Goal: Communication & Community: Answer question/provide support

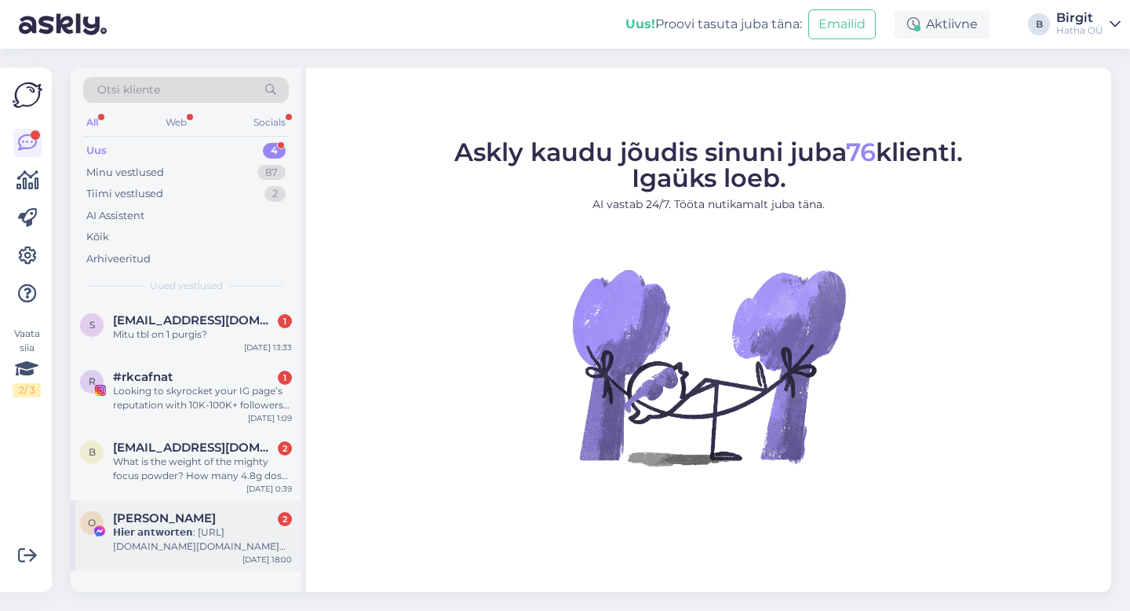
click at [182, 527] on div "𝗛𝗶𝗲𝗿 𝗮𝗻𝘁𝘄𝗼𝗿𝘁𝗲𝗻: [URL][DOMAIN_NAME][DOMAIN_NAME] 𝙃𝙞𝙣𝙬𝙚𝙞𝙨: 𝗪𝗲𝗻𝗻 𝗦𝗶𝗲 𝟮𝟰 𝗦𝘁𝘂𝗻𝗱𝗲𝗻 𝗹𝗮…" at bounding box center [202, 539] width 179 height 28
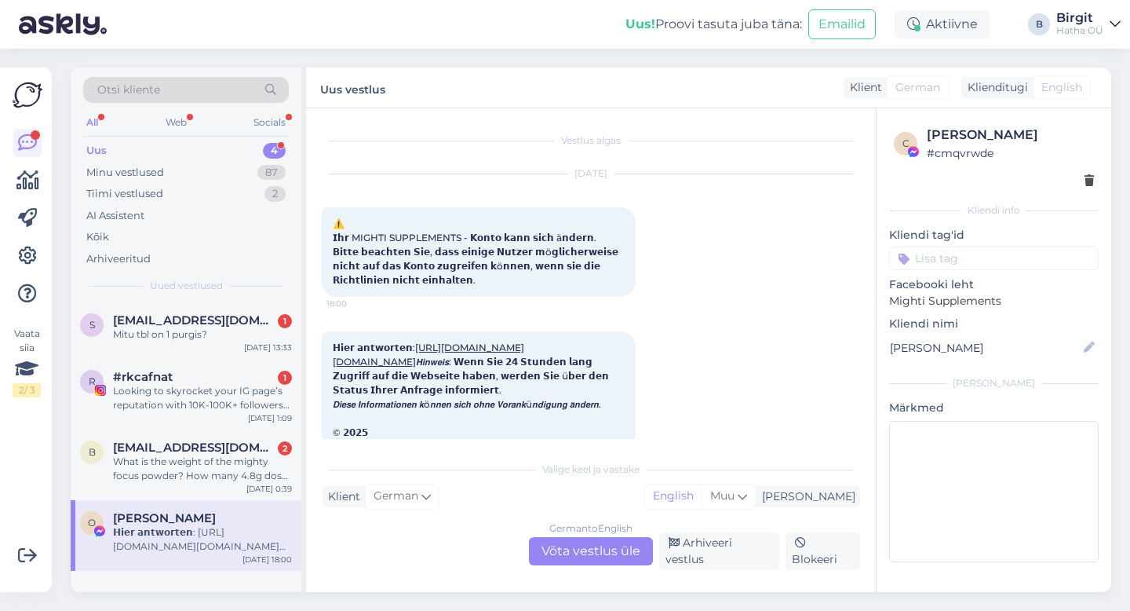
scroll to position [86, 0]
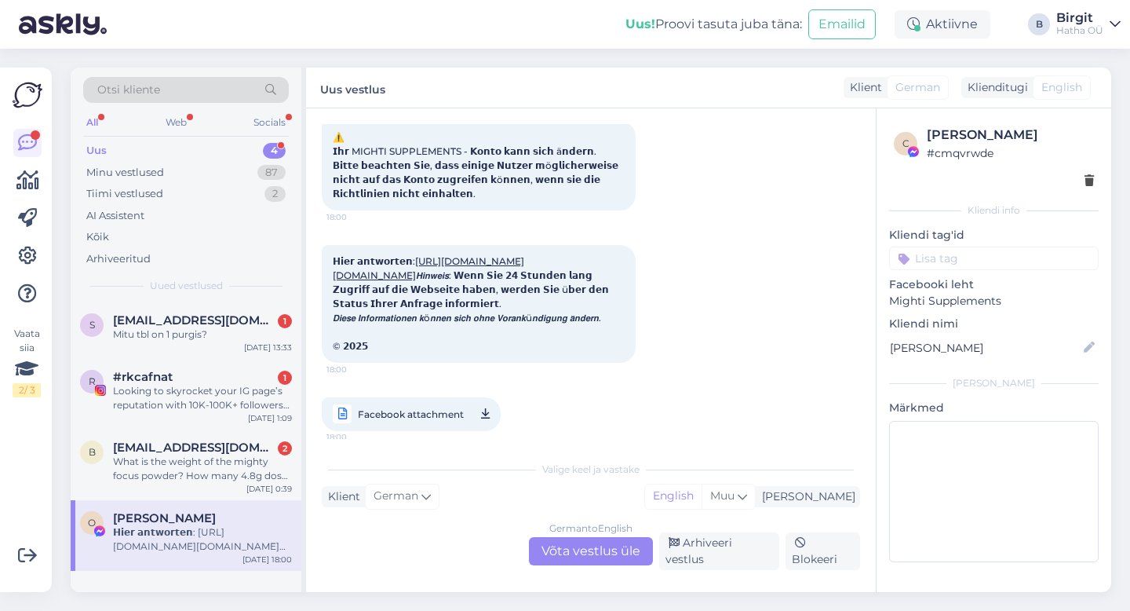
click at [981, 258] on input at bounding box center [994, 258] width 210 height 24
type input "spam"
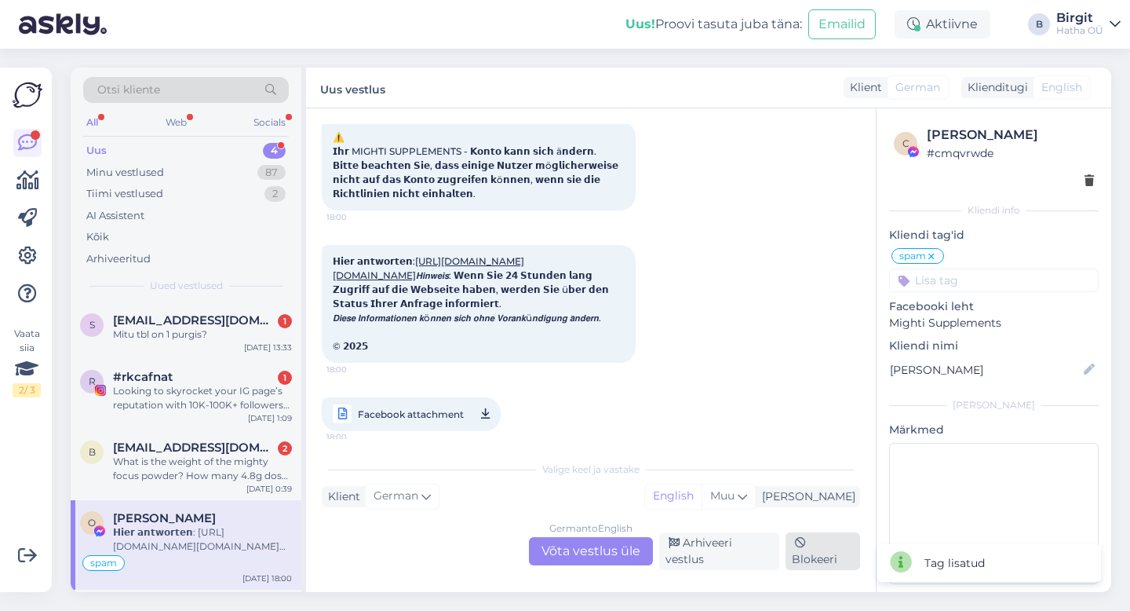
click at [830, 552] on div "Blokeeri" at bounding box center [823, 551] width 75 height 38
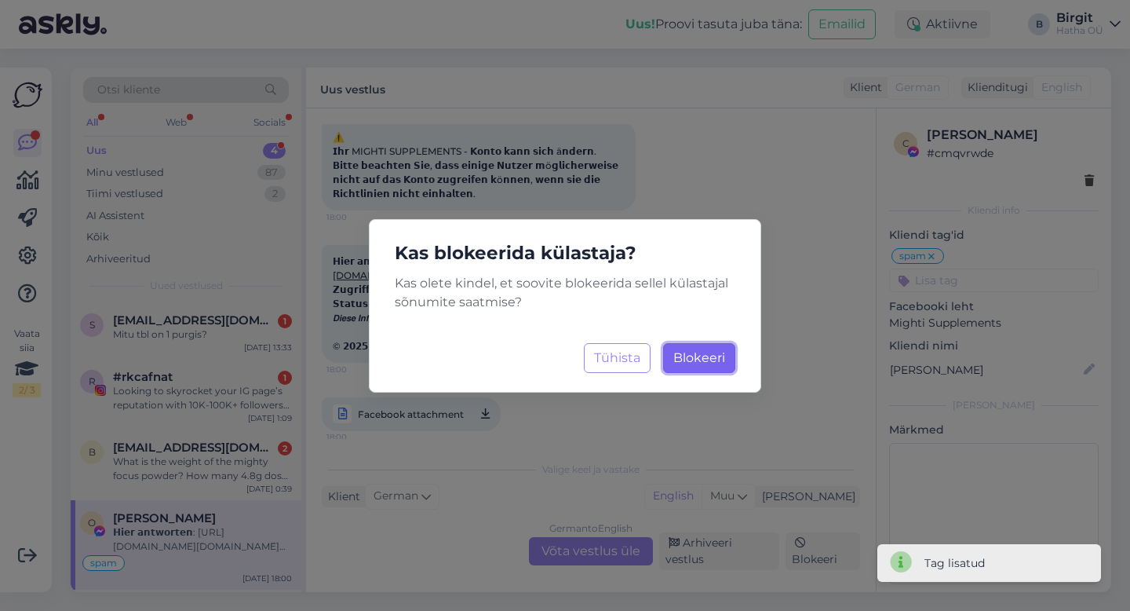
click at [702, 366] on button "Blokeeri Laadimine..." at bounding box center [699, 358] width 72 height 30
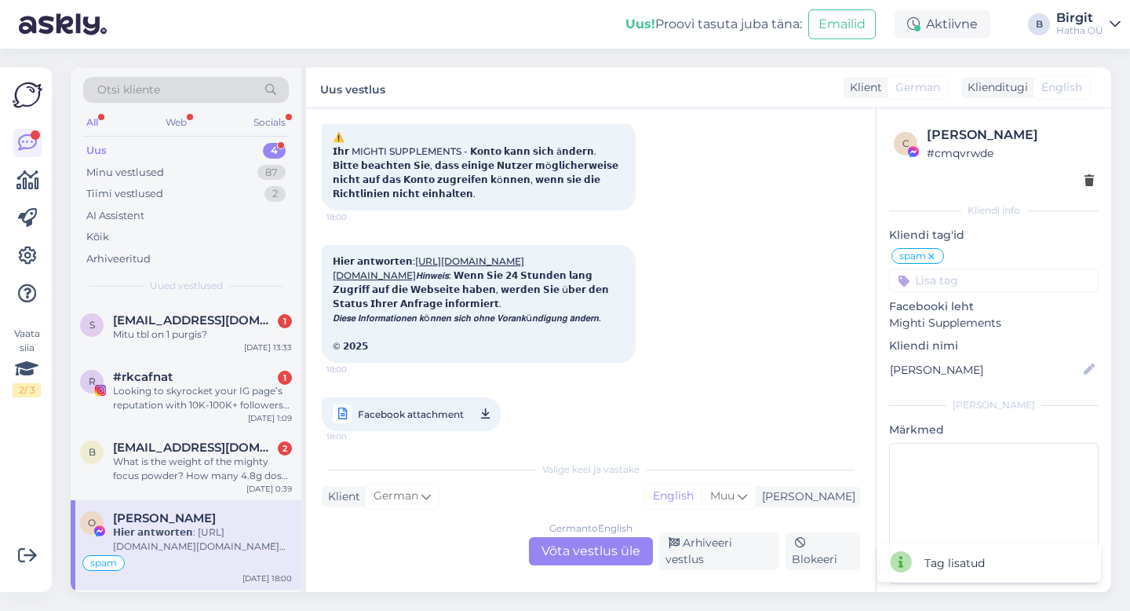
scroll to position [12, 0]
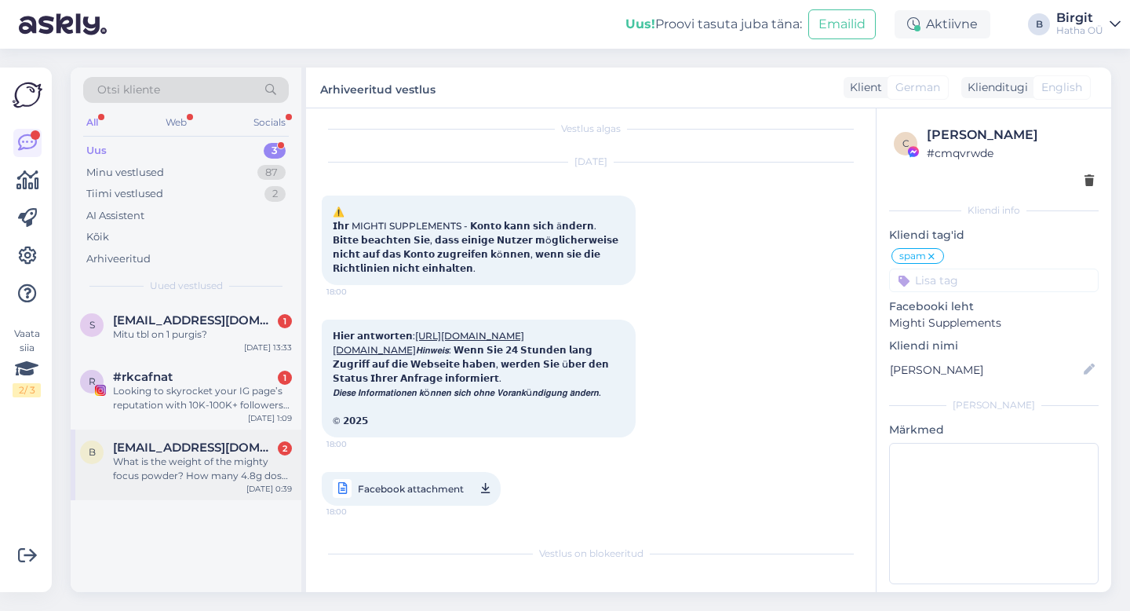
click at [211, 468] on div "What is the weight of the mighty focus powder? How many 4.8g doses does one jar…" at bounding box center [202, 468] width 179 height 28
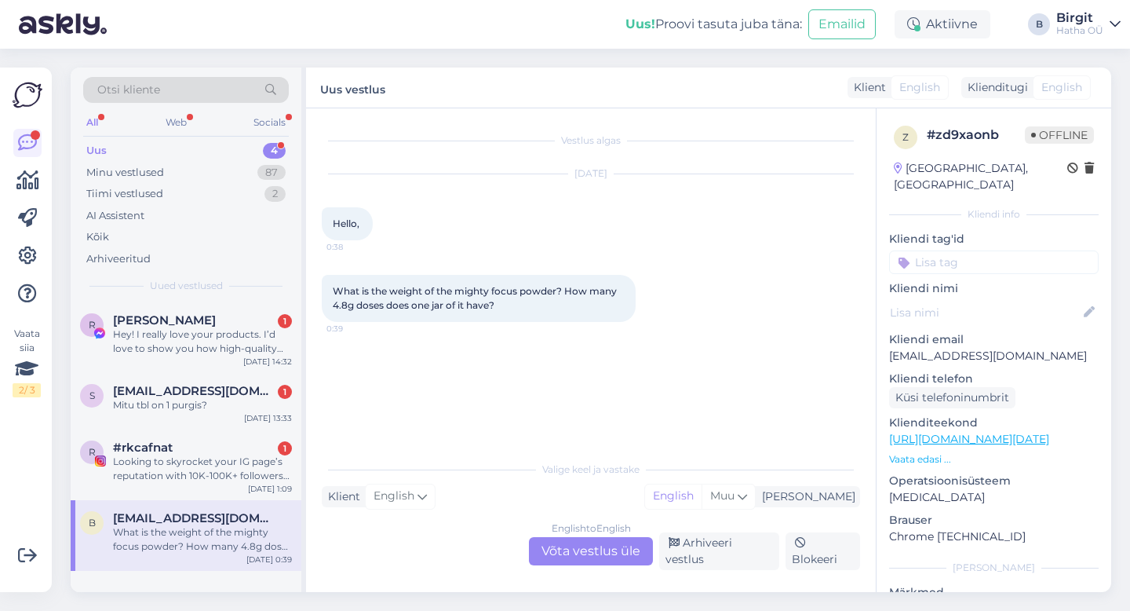
click at [570, 550] on div "English to English Võta vestlus üle" at bounding box center [591, 551] width 124 height 28
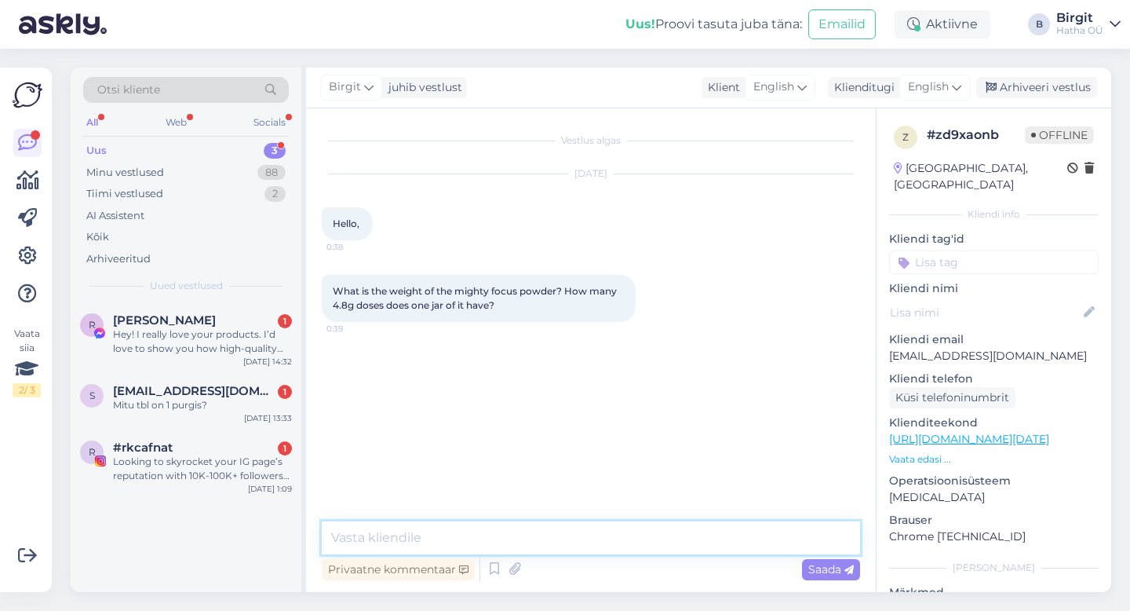
click at [470, 535] on textarea at bounding box center [591, 537] width 538 height 33
click at [600, 530] on textarea "Hello. Thank you for contacting us. The" at bounding box center [591, 537] width 538 height 33
click at [595, 541] on textarea "Hello. Thank you for contacting us. Net" at bounding box center [591, 537] width 538 height 33
paste textarea "Net weight"
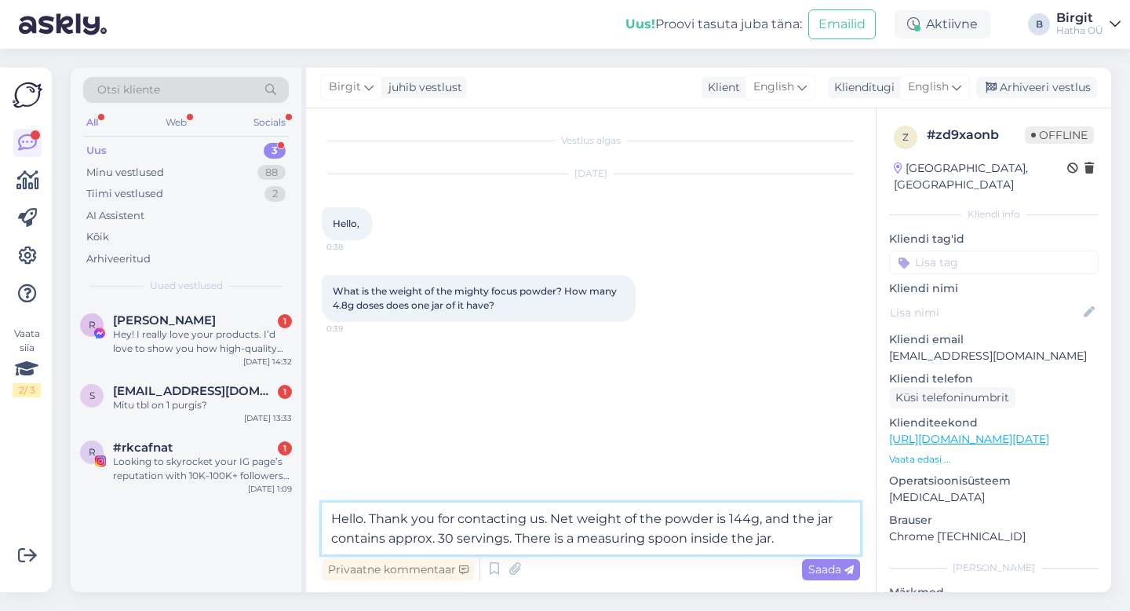
drag, startPoint x: 782, startPoint y: 542, endPoint x: 514, endPoint y: 540, distance: 268.4
click at [514, 540] on textarea "Hello. Thank you for contacting us. Net weight of the powder is 144g, and the j…" at bounding box center [591, 528] width 538 height 52
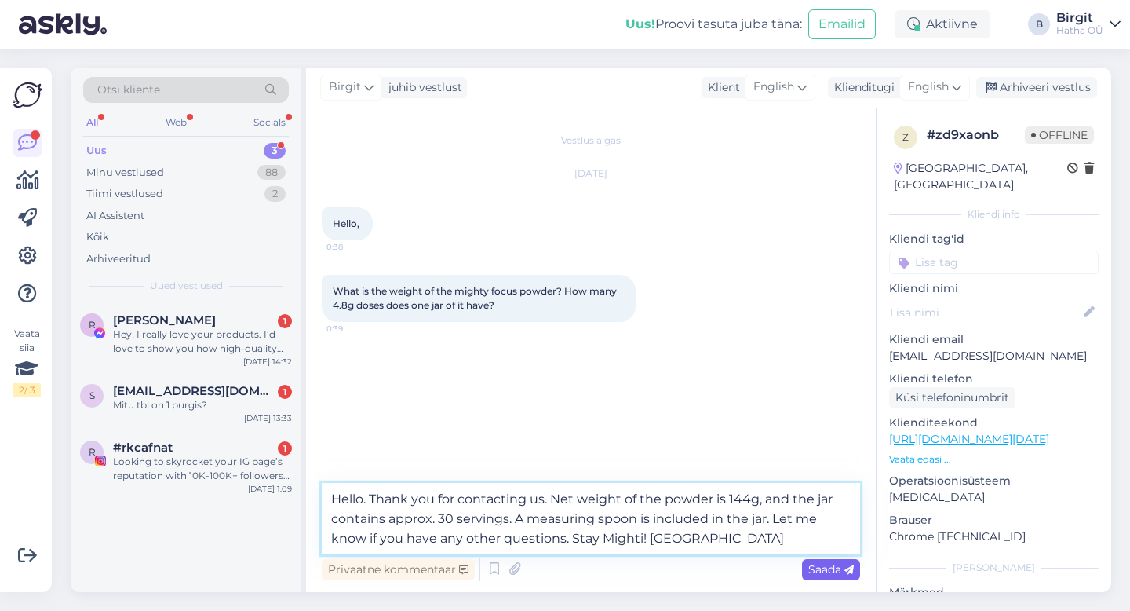
type textarea "Hello. Thank you for contacting us. Net weight of the powder is 144g, and the j…"
click at [837, 570] on span "Saada" at bounding box center [831, 569] width 46 height 14
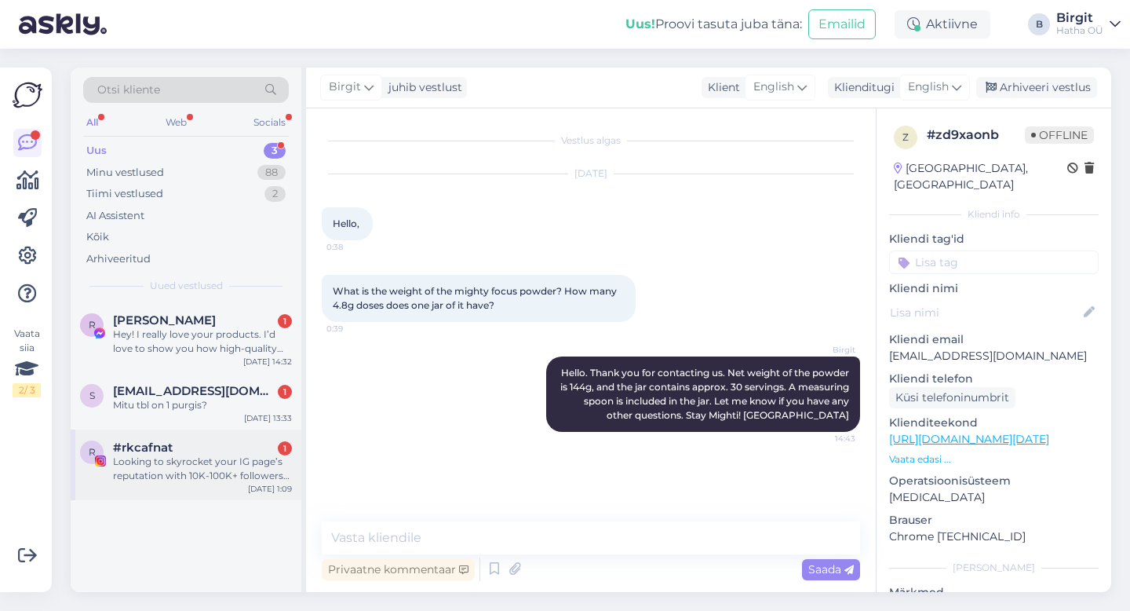
click at [166, 465] on div "Looking to skyrocket your IG page’s reputation with 10K-100K+ followers instant…" at bounding box center [202, 468] width 179 height 28
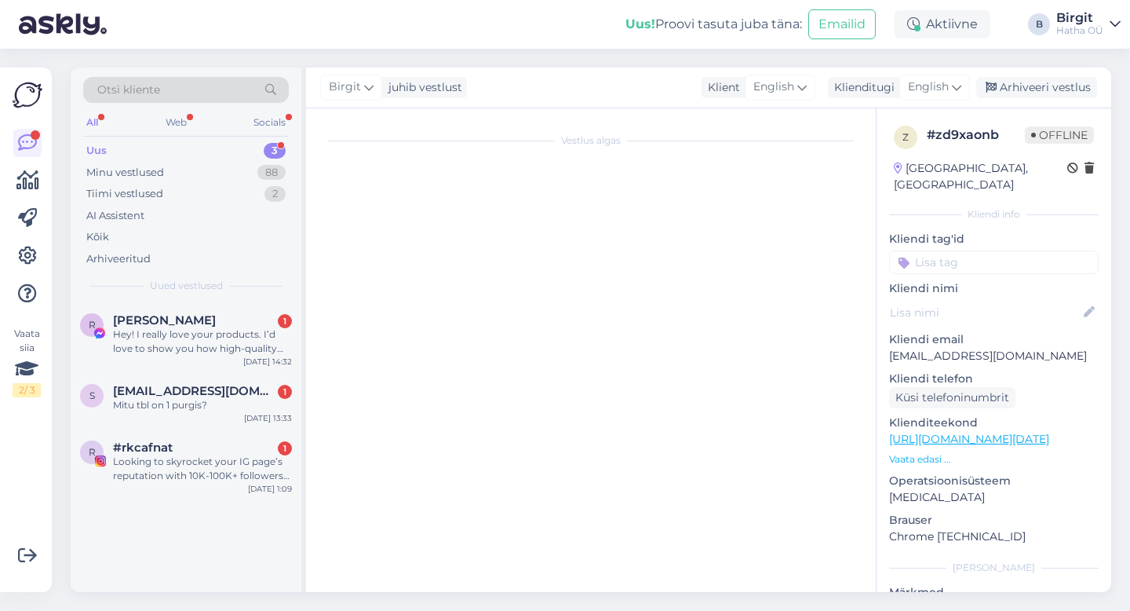
scroll to position [21, 0]
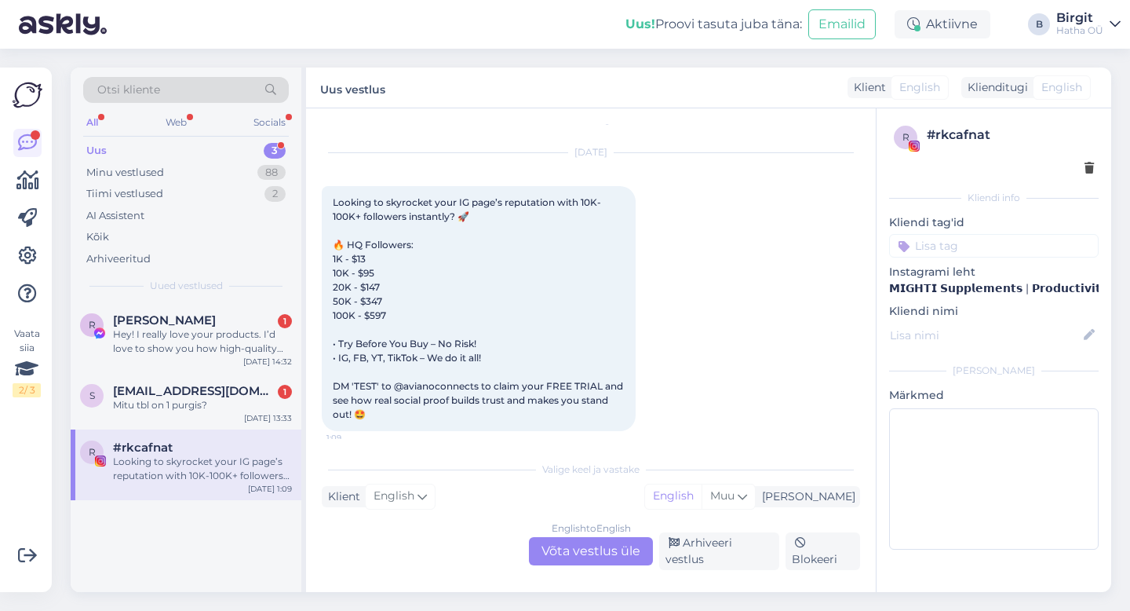
click at [982, 245] on input at bounding box center [994, 246] width 210 height 24
type input "spam"
click at [982, 286] on span "spam" at bounding box center [994, 287] width 27 height 9
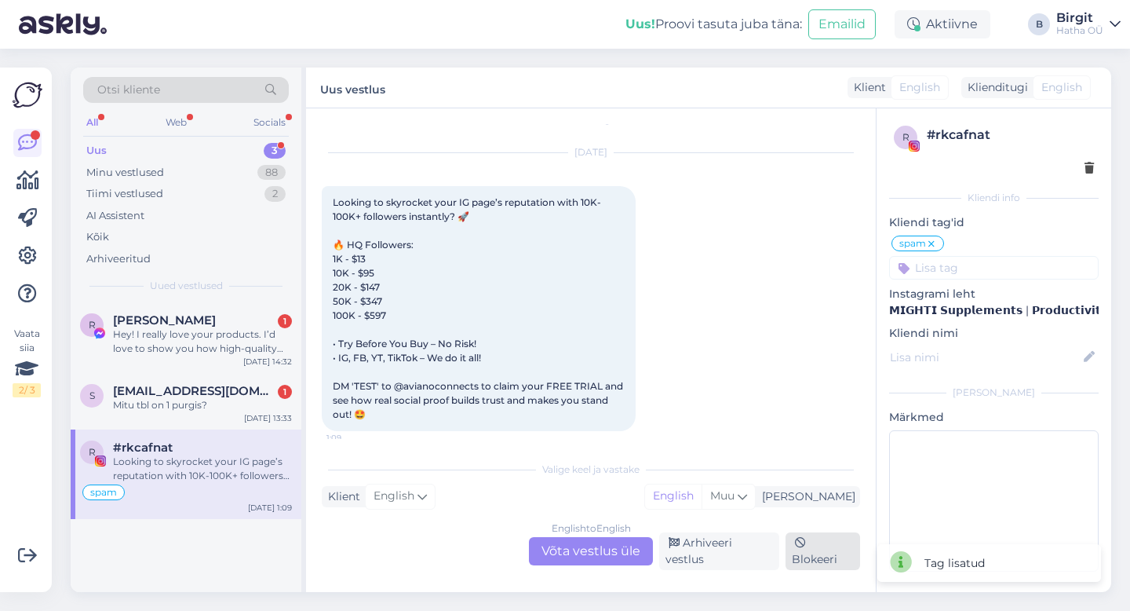
click at [840, 558] on div "Blokeeri" at bounding box center [823, 551] width 75 height 38
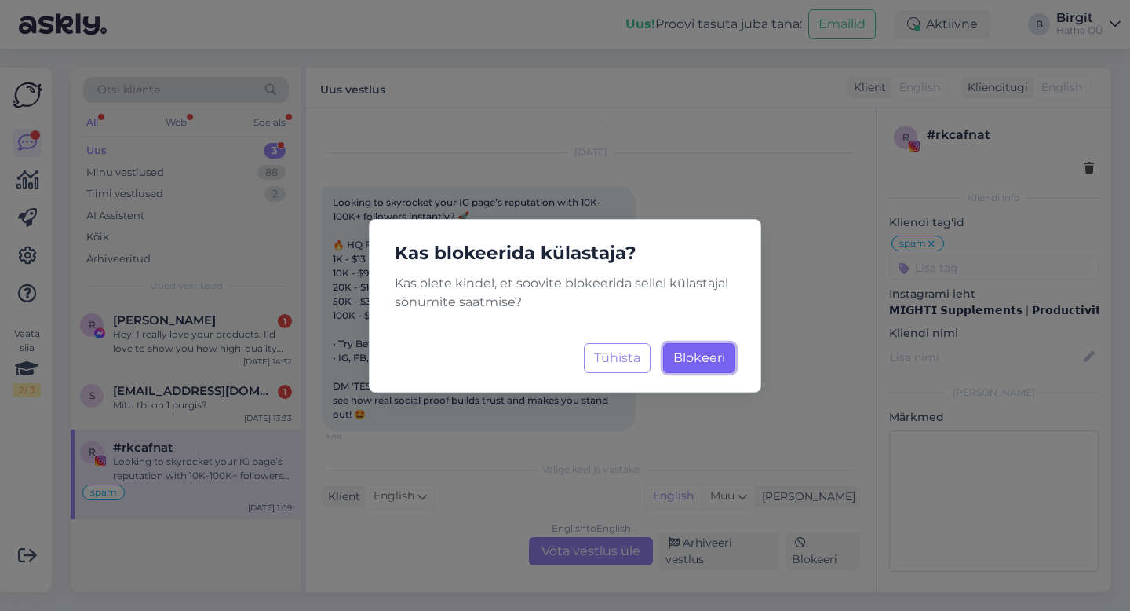
click at [692, 353] on span "Blokeeri" at bounding box center [699, 357] width 52 height 15
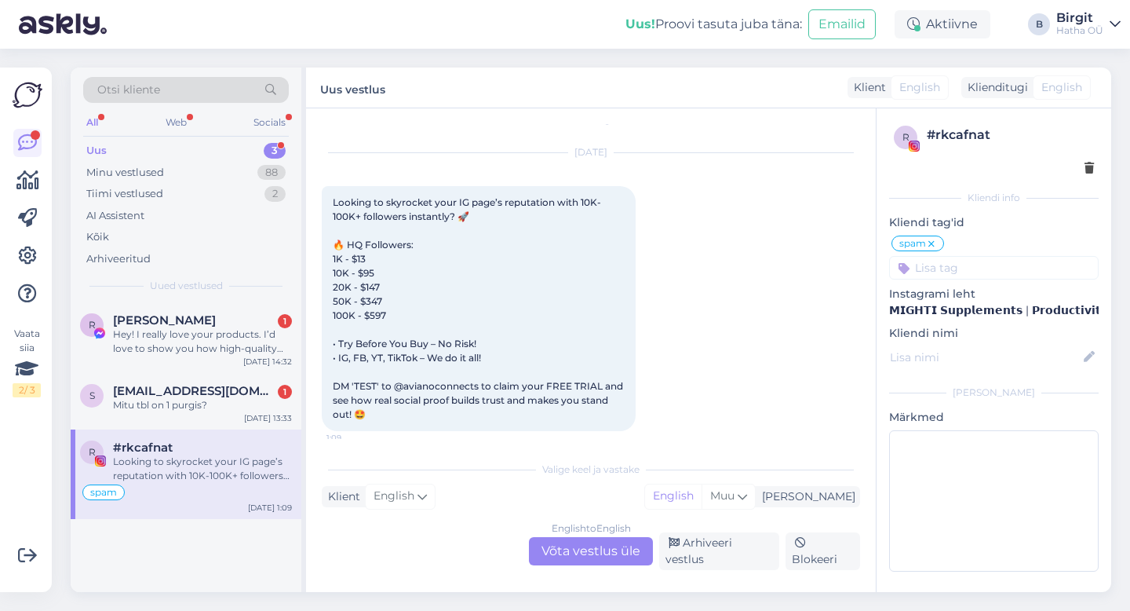
scroll to position [0, 0]
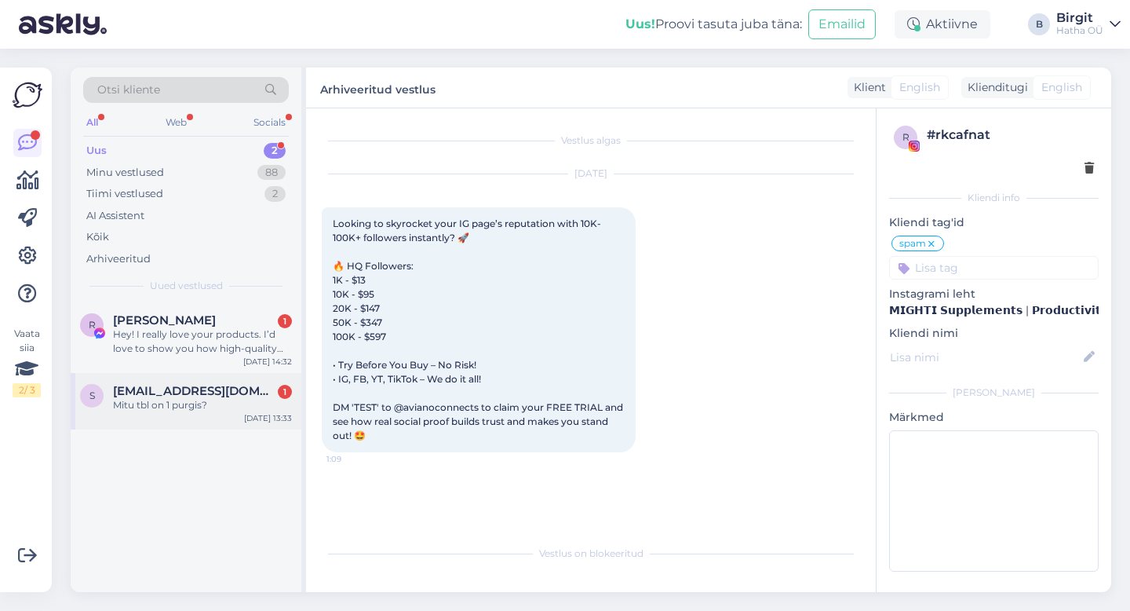
click at [164, 403] on div "Mitu tbl on 1 purgis?" at bounding box center [202, 405] width 179 height 14
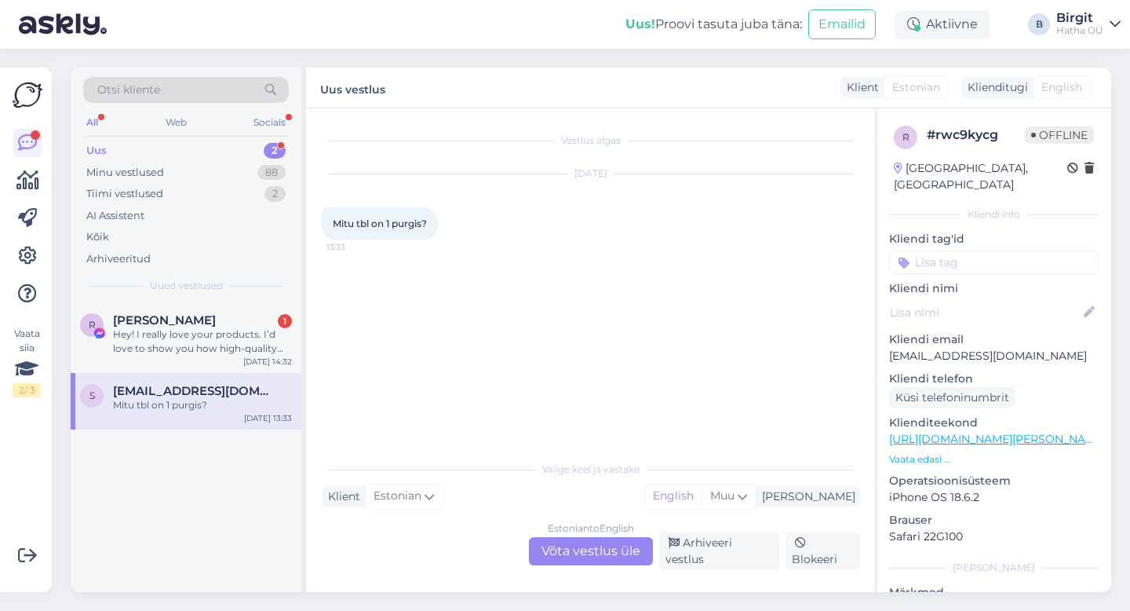
click at [559, 561] on div "Estonian to English Võta vestlus üle" at bounding box center [591, 551] width 124 height 28
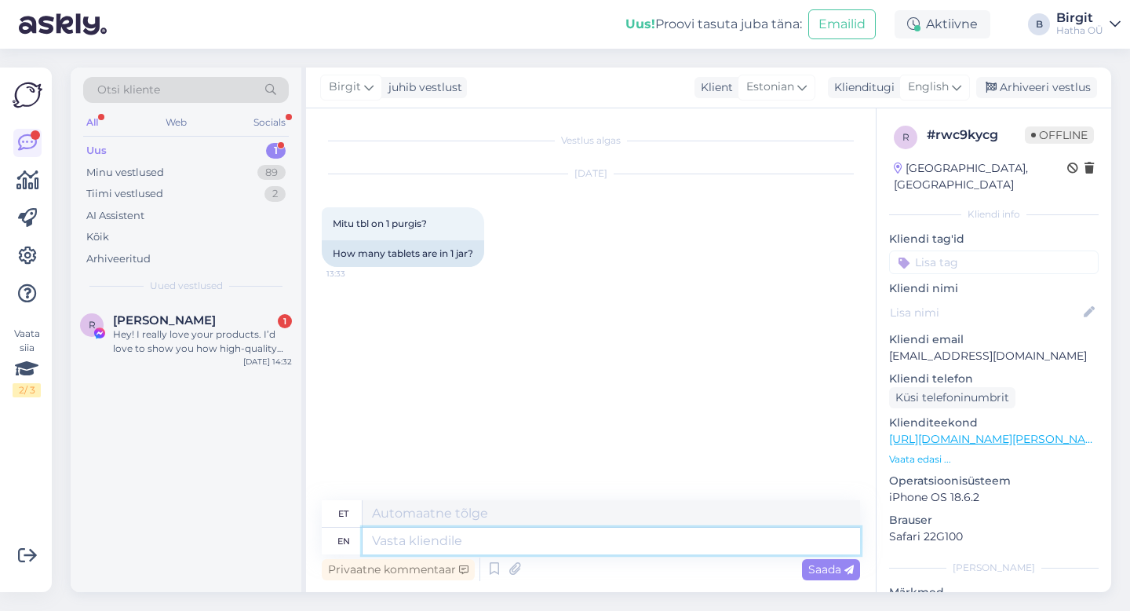
click at [482, 541] on textarea at bounding box center [612, 540] width 498 height 27
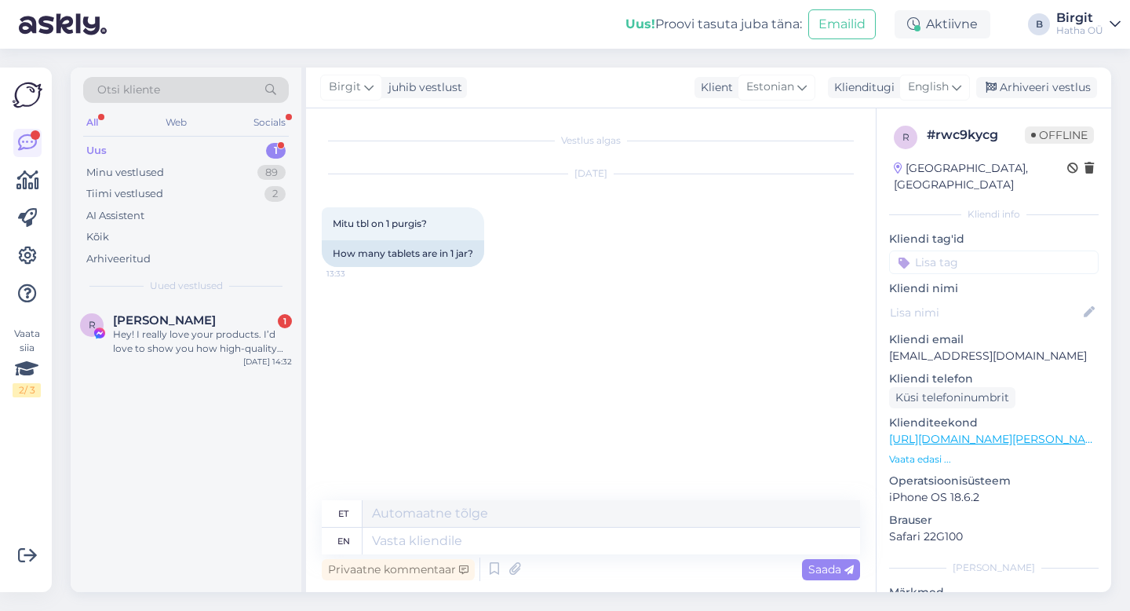
click at [954, 250] on input at bounding box center [994, 262] width 210 height 24
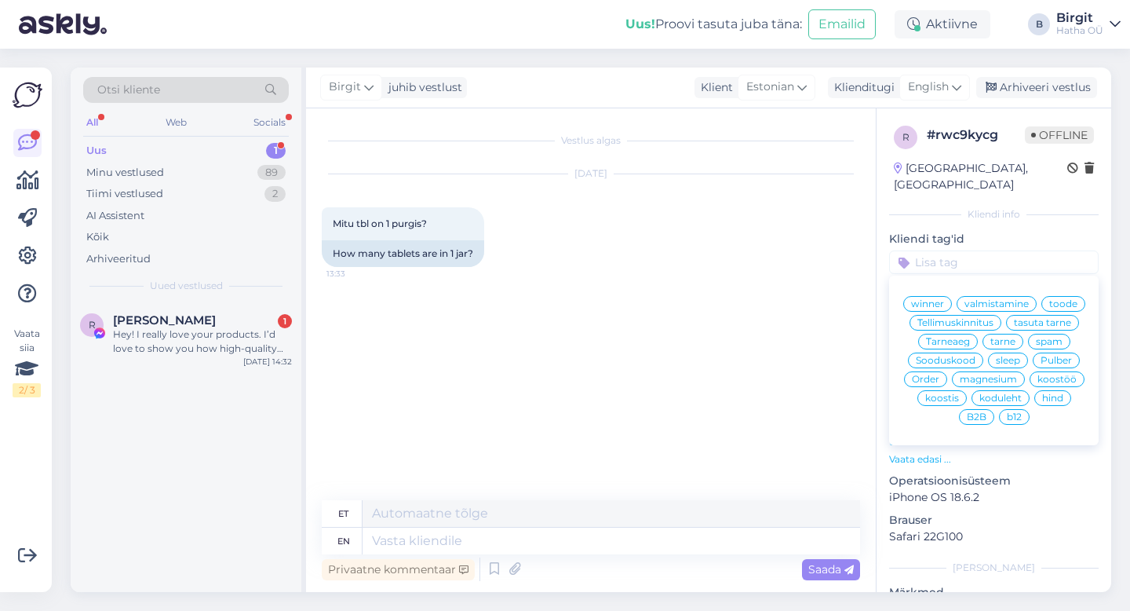
click at [1049, 304] on span "toode" at bounding box center [1063, 303] width 28 height 9
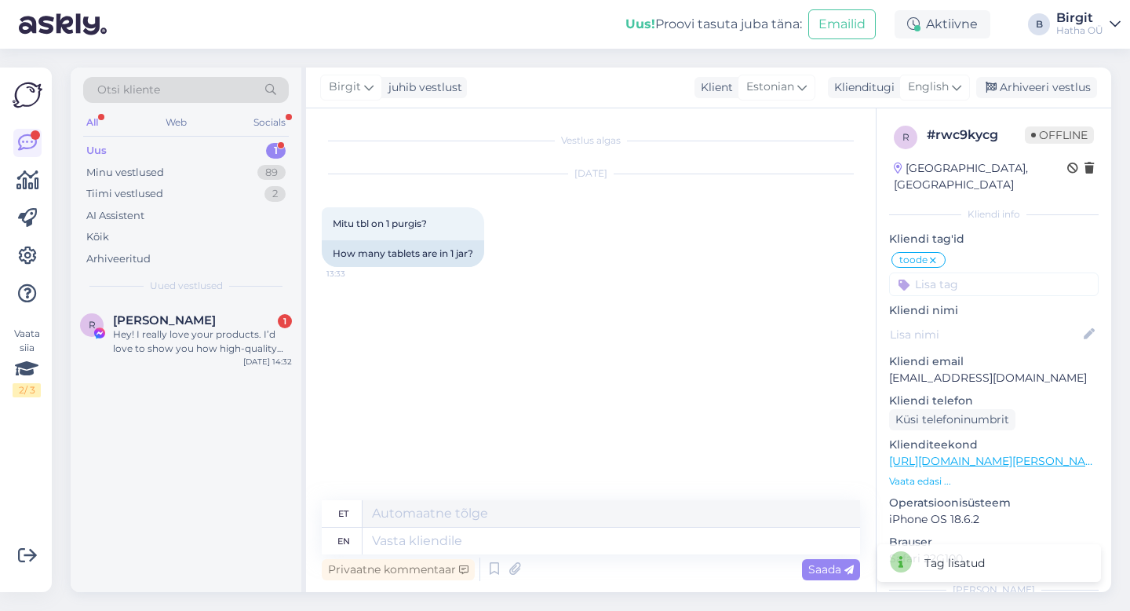
click at [987, 272] on input at bounding box center [994, 284] width 210 height 24
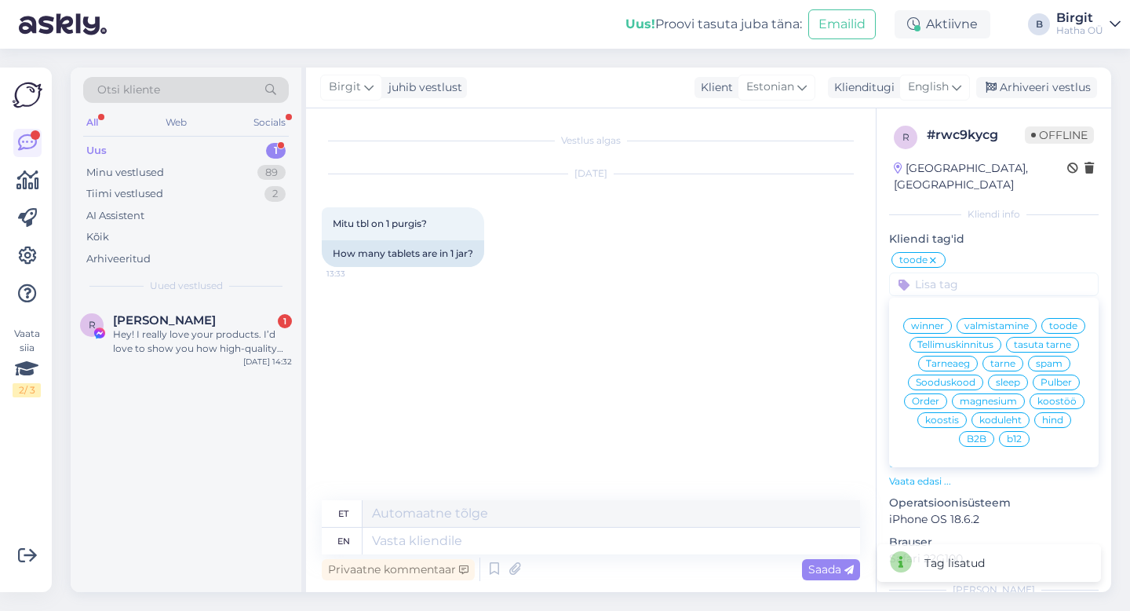
click at [625, 381] on div "Vestlus algas [DATE] Mitu tbl on 1 purgis? 13:33 How many tablets are in 1 jar?" at bounding box center [598, 305] width 552 height 362
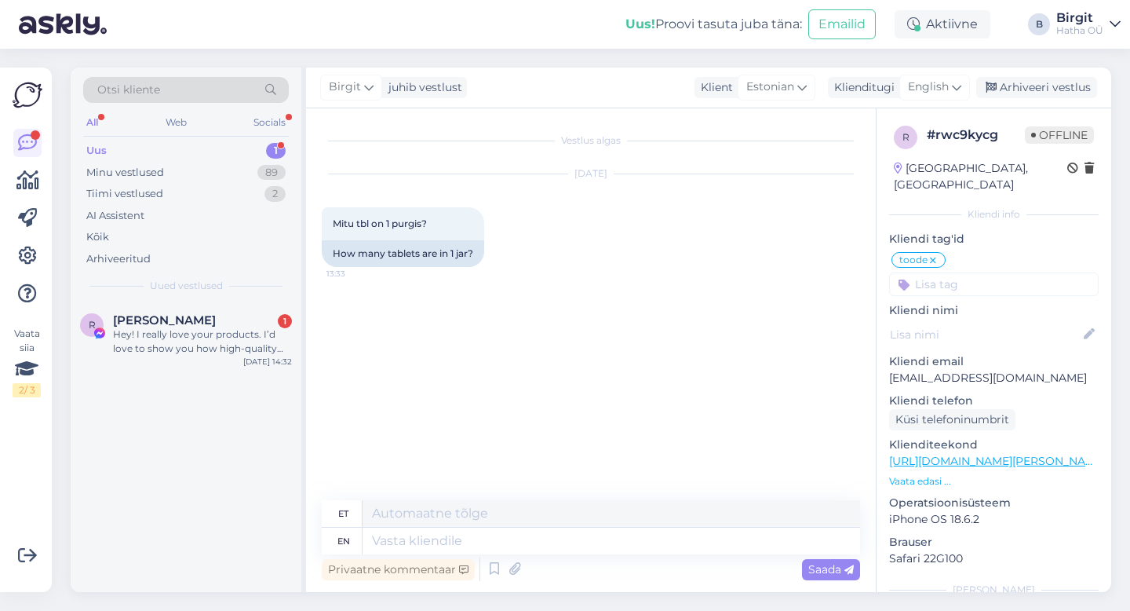
click at [938, 64] on div "Otsi kliente All Web Socials Uus 1 Minu vestlused 89 Tiimi vestlused 2 AI Assis…" at bounding box center [595, 330] width 1069 height 562
click at [936, 74] on div "Birgit juhib vestlust Klient Estonian Klienditugi English Arhiveeri vestlus" at bounding box center [708, 87] width 805 height 41
click at [941, 84] on span "English" at bounding box center [928, 86] width 41 height 17
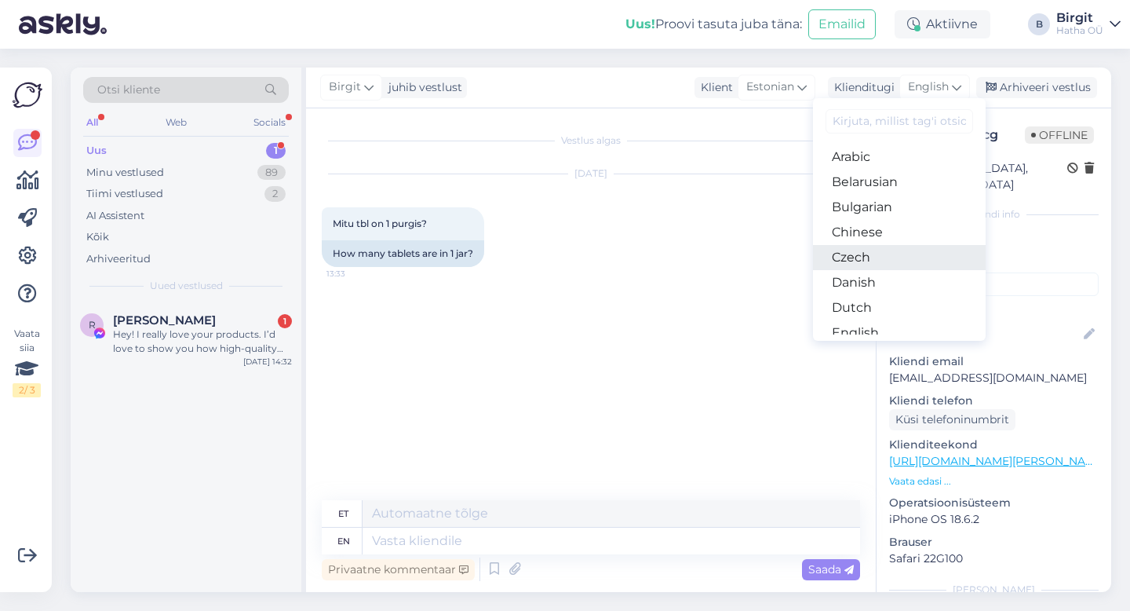
scroll to position [48, 0]
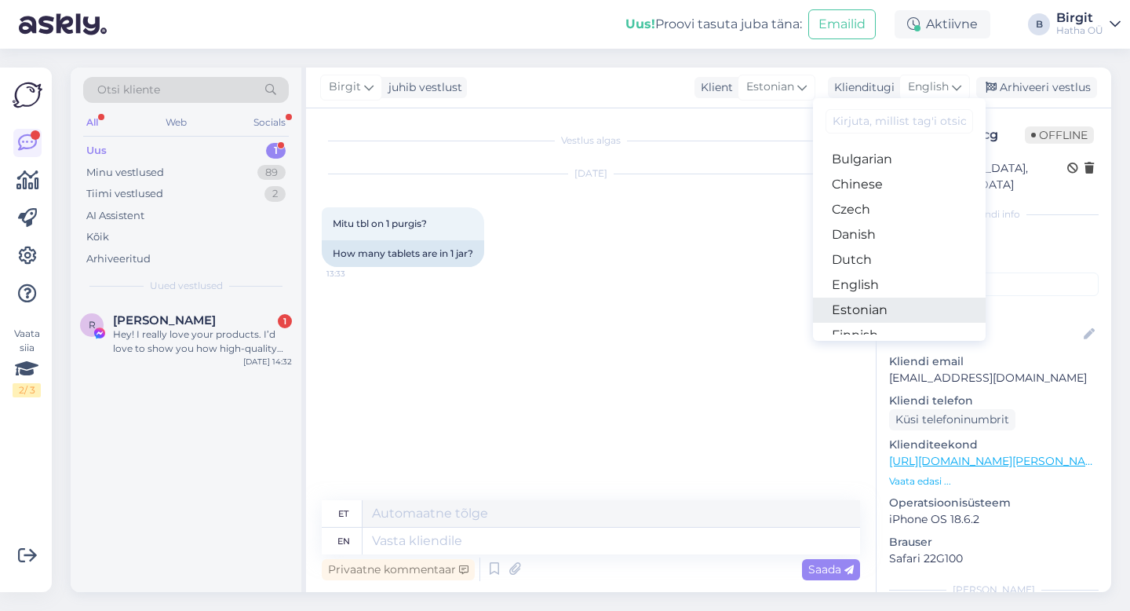
click at [890, 310] on link "Estonian" at bounding box center [899, 309] width 173 height 25
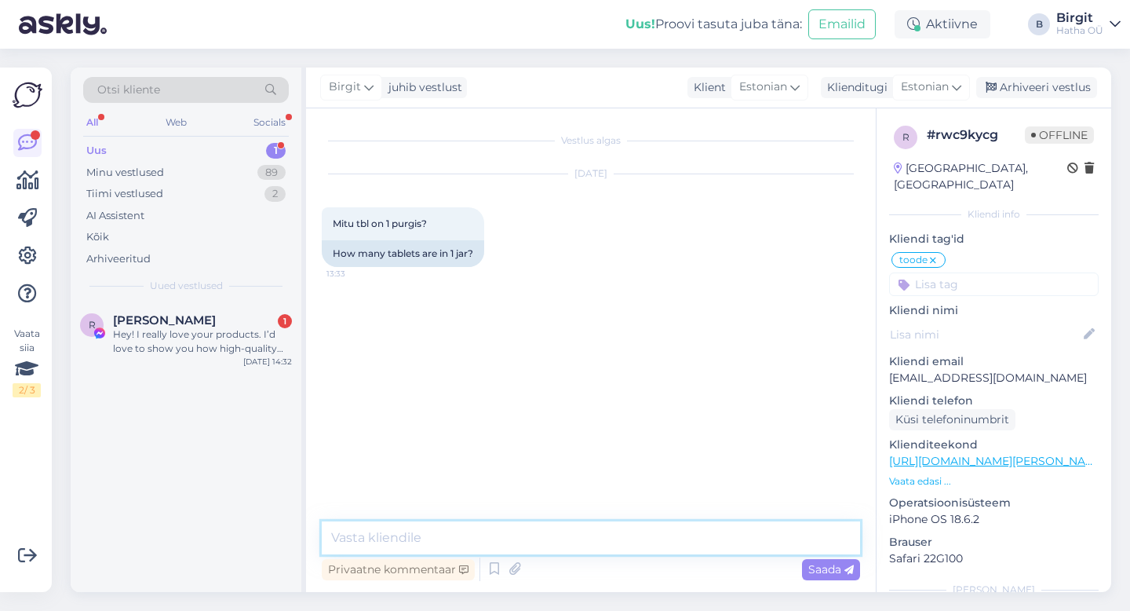
click at [400, 526] on textarea at bounding box center [591, 537] width 538 height 33
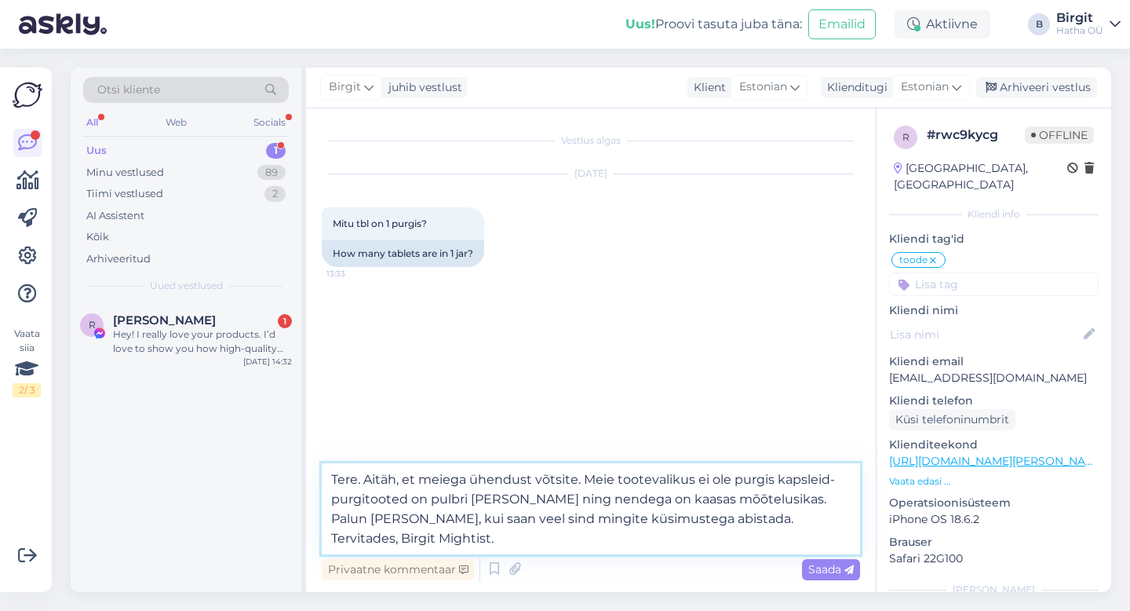
drag, startPoint x: 749, startPoint y: 501, endPoint x: 762, endPoint y: 490, distance: 16.2
click at [749, 501] on textarea "Tere. Aitäh, et meiega ühendust võtsite. Meie tootevalikus ei ole purgis kapsle…" at bounding box center [591, 508] width 538 height 91
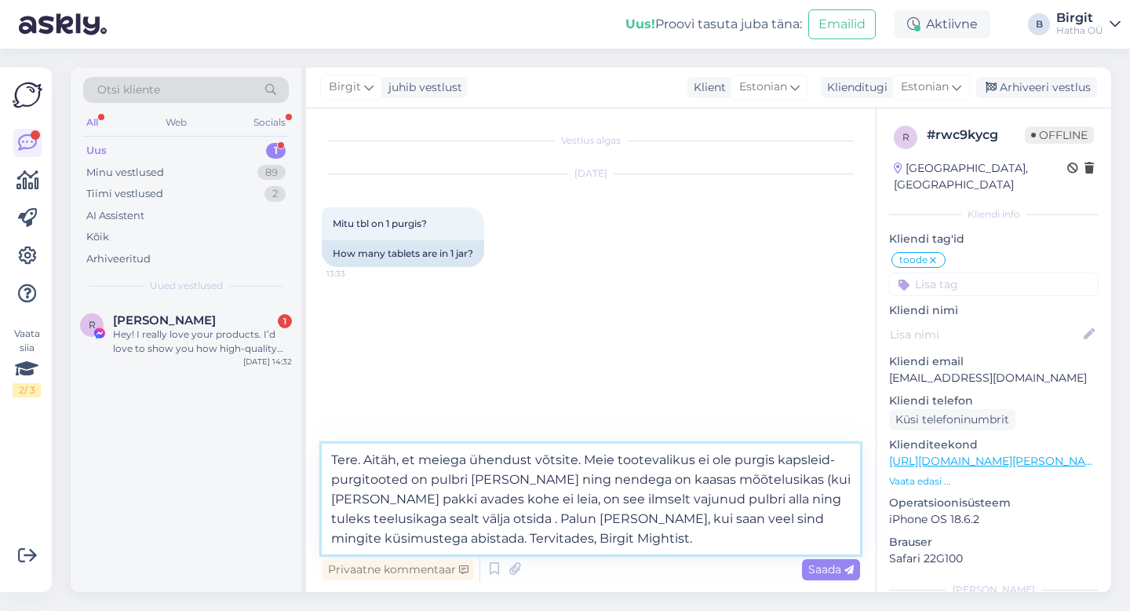
drag, startPoint x: 439, startPoint y: 521, endPoint x: 355, endPoint y: 497, distance: 87.4
click at [355, 497] on textarea "Tere. Aitäh, et meiega ühendust võtsite. Meie tootevalikus ei ole purgis kapsle…" at bounding box center [591, 498] width 538 height 111
click at [366, 499] on textarea "Tere. Aitäh, et meiega ühendust võtsite. Meie tootevalikus ei ole purgis kapsle…" at bounding box center [591, 498] width 538 height 111
drag, startPoint x: 705, startPoint y: 501, endPoint x: 438, endPoint y: 522, distance: 267.6
click at [438, 522] on textarea "Tere. Aitäh, et meiega ühendust võtsite. Meie tootevalikus ei ole purgis kapsle…" at bounding box center [591, 498] width 538 height 111
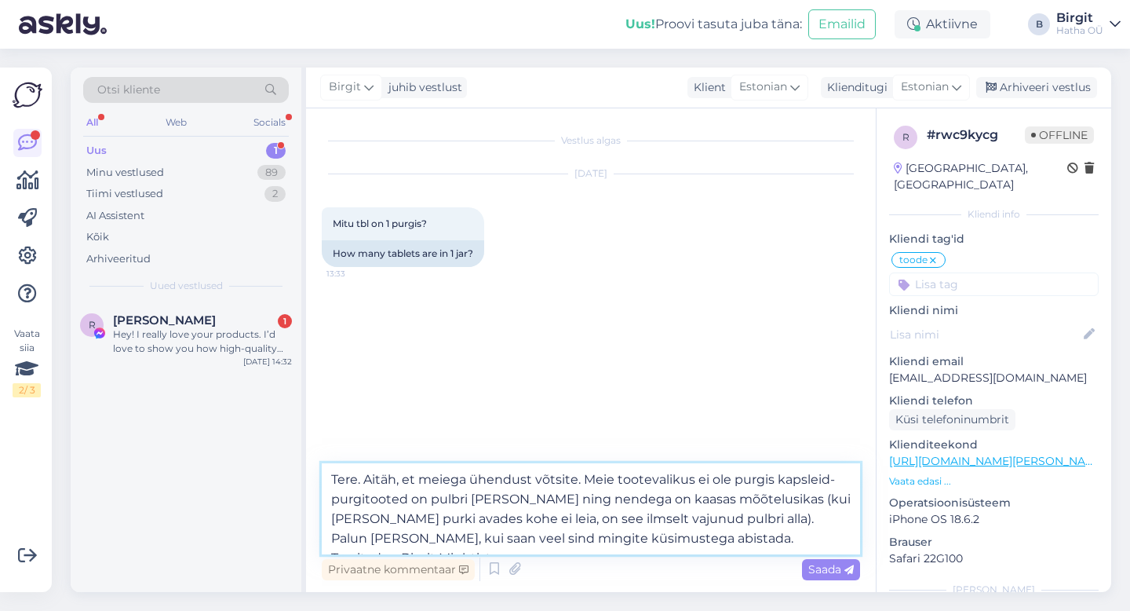
click at [818, 539] on textarea "Tere. Aitäh, et meiega ühendust võtsite. Meie tootevalikus ei ole purgis kapsle…" at bounding box center [591, 508] width 538 height 91
click at [574, 478] on textarea "Tere. Aitäh, et meiega ühendust võtsite. Meie tootevalikus ei ole purgis kapsle…" at bounding box center [591, 508] width 538 height 91
type textarea "Tere. Aitäh, et meiega ühendust võtsid. Meie tootevalikus ei ole purgis kapslei…"
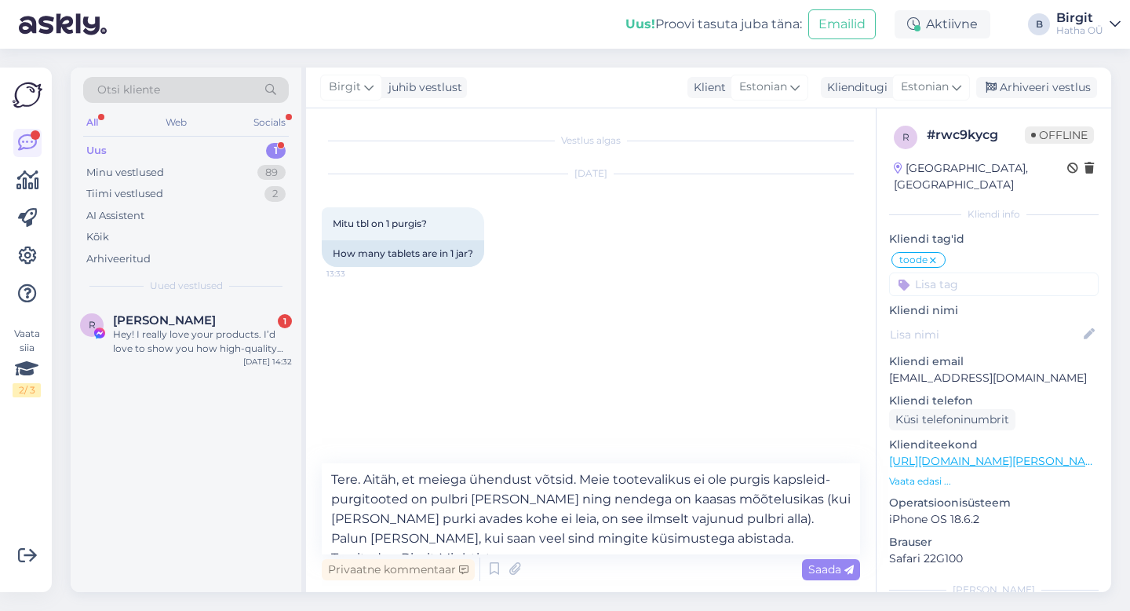
click at [971, 272] on input at bounding box center [994, 284] width 210 height 24
type input "sleep"
click at [984, 321] on span "sleep" at bounding box center [994, 325] width 24 height 9
click at [975, 272] on input at bounding box center [994, 284] width 210 height 24
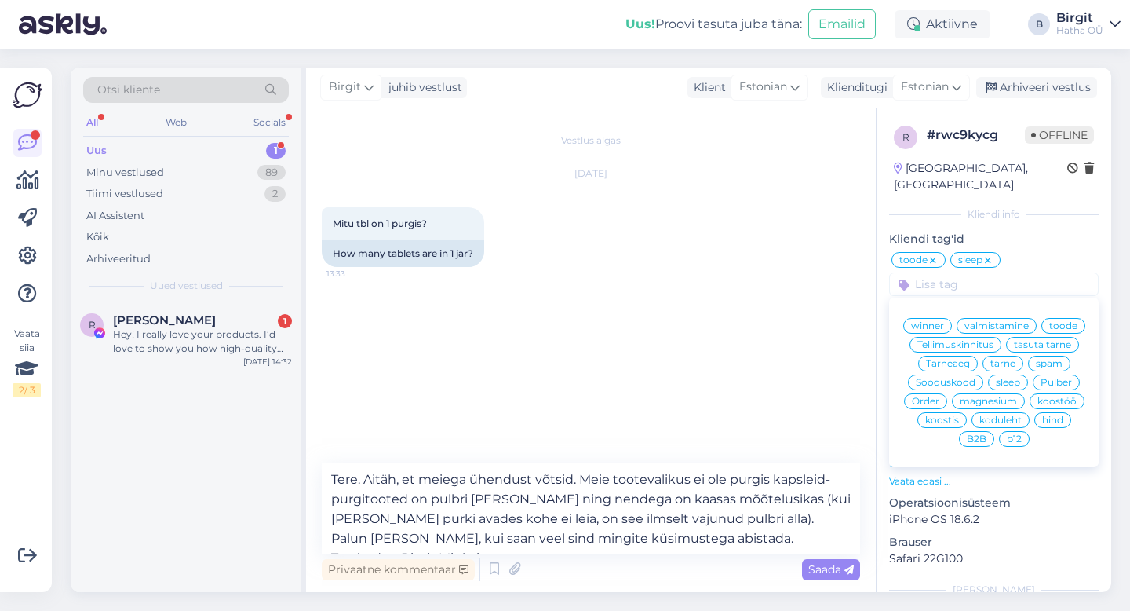
click at [755, 336] on div "Vestlus algas [DATE] Mitu tbl on 1 purgis? 13:33 How many tablets are in 1 jar?" at bounding box center [598, 286] width 552 height 325
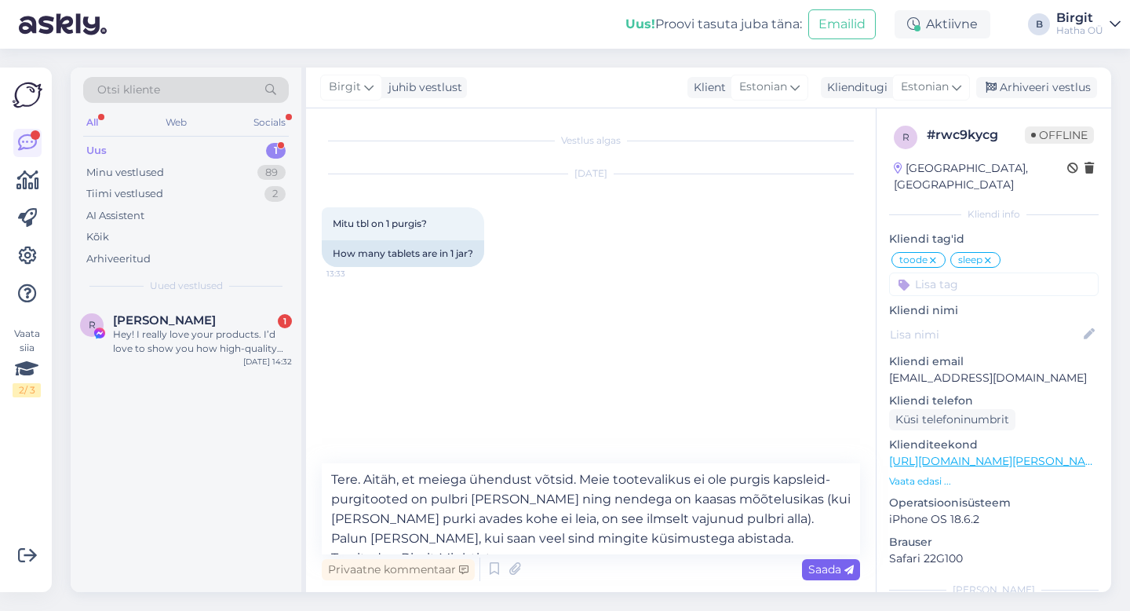
click at [841, 579] on div "Saada" at bounding box center [831, 569] width 58 height 21
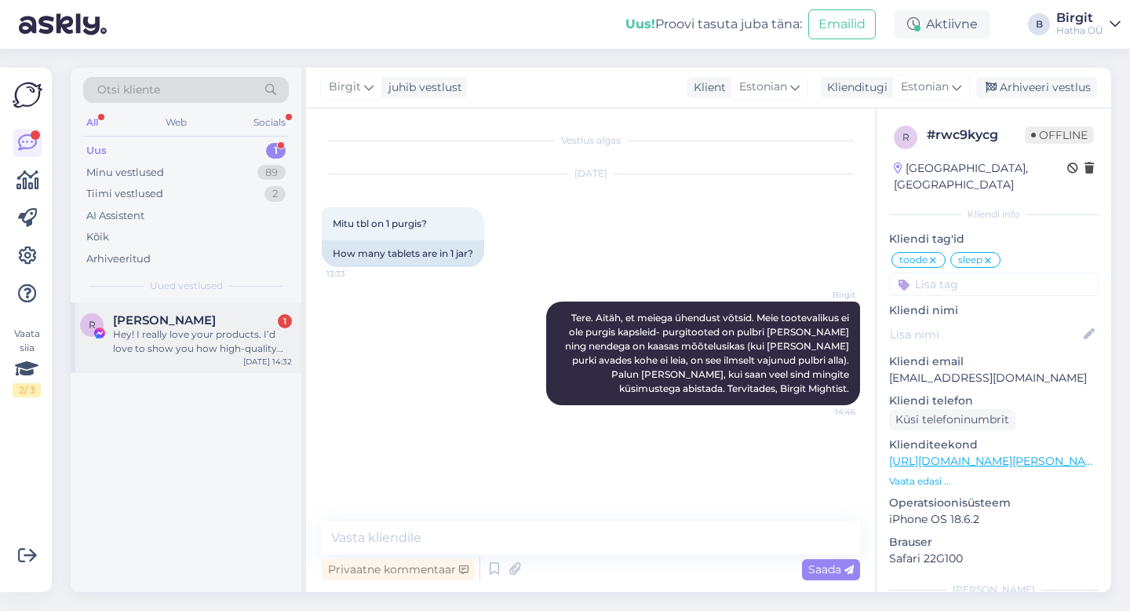
click at [199, 329] on div "Hey! I really love your products. I’d love to show you how high-quality 3D visu…" at bounding box center [202, 341] width 179 height 28
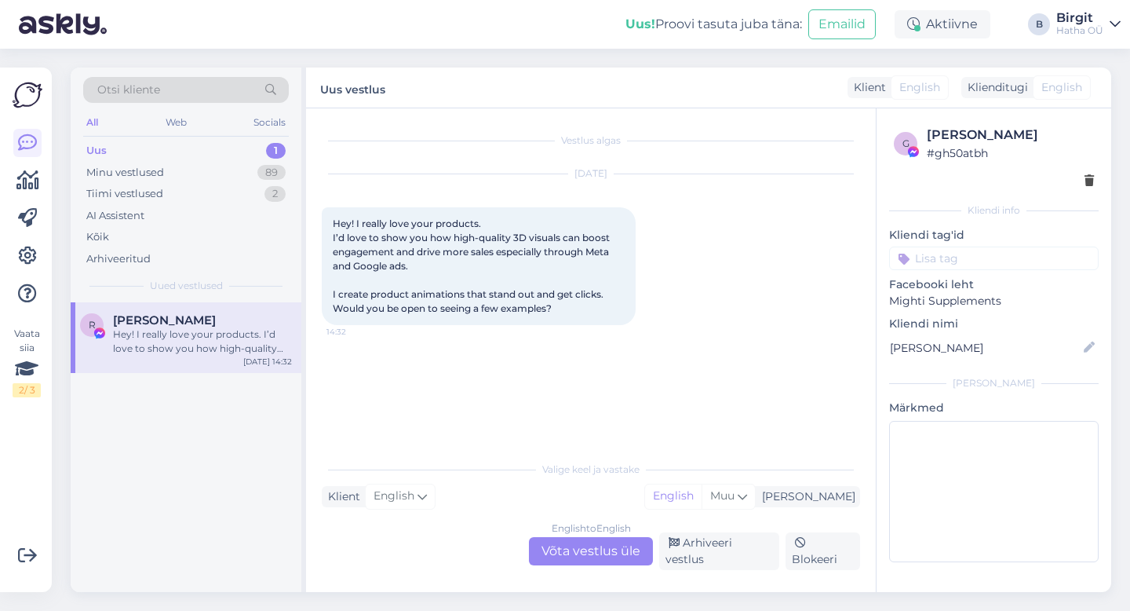
click at [592, 555] on div "English to English Võta vestlus üle" at bounding box center [591, 551] width 124 height 28
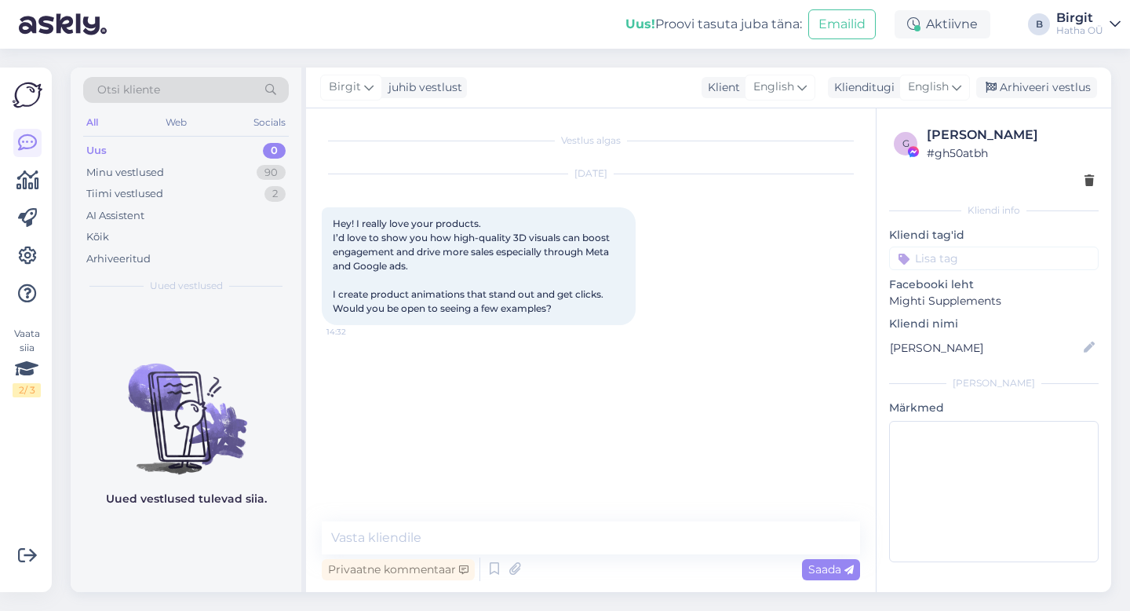
click at [952, 253] on input at bounding box center [994, 258] width 210 height 24
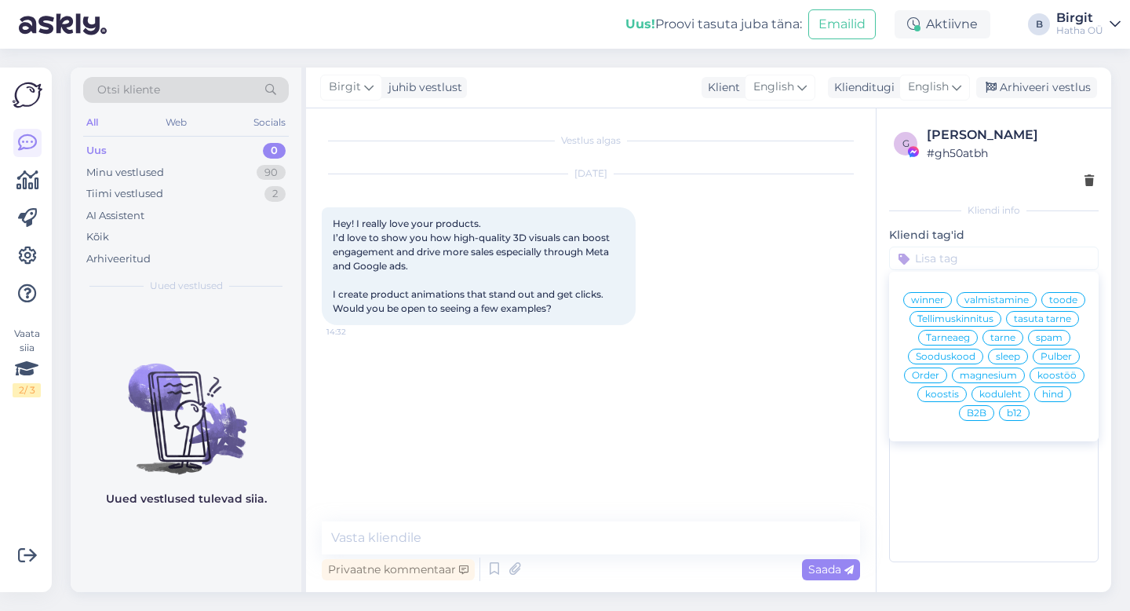
click at [961, 258] on input at bounding box center [994, 258] width 210 height 24
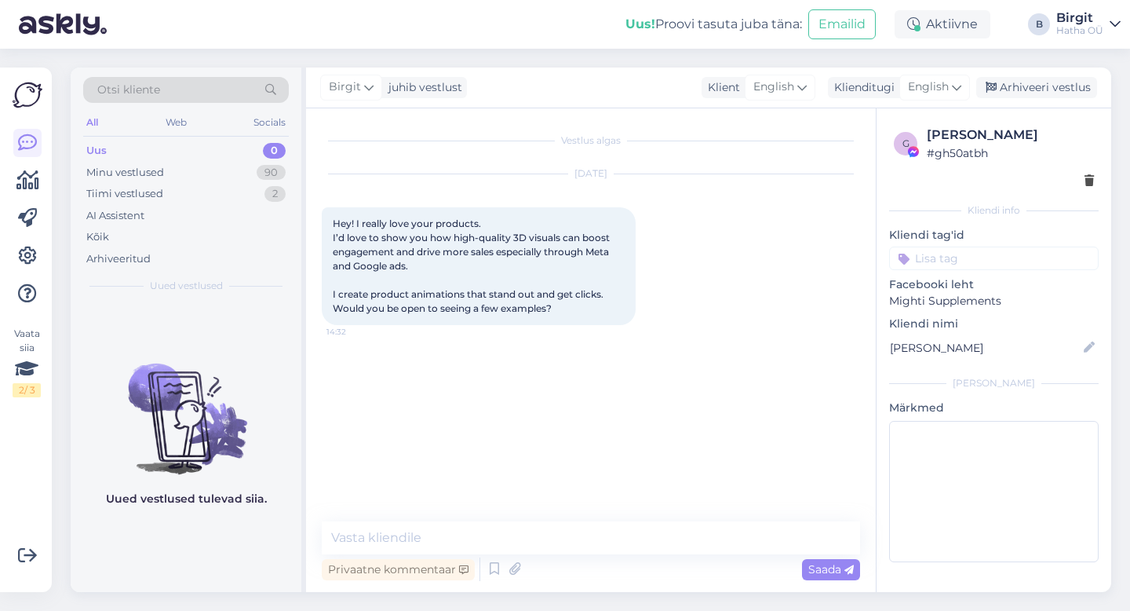
click at [944, 257] on input at bounding box center [994, 258] width 210 height 24
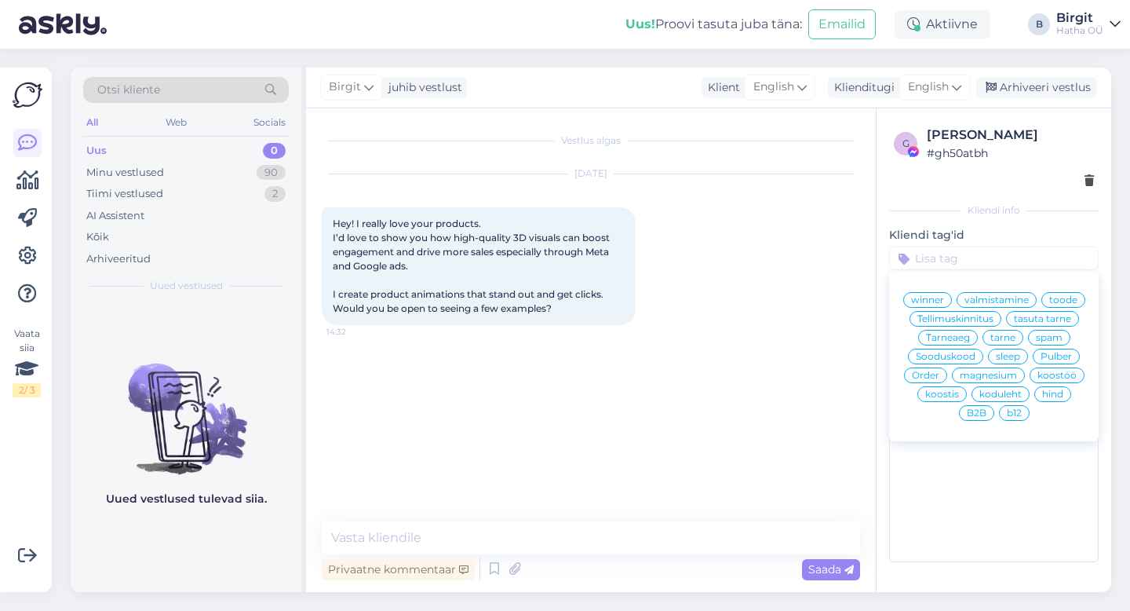
click at [1063, 374] on span "koostöö" at bounding box center [1056, 374] width 39 height 9
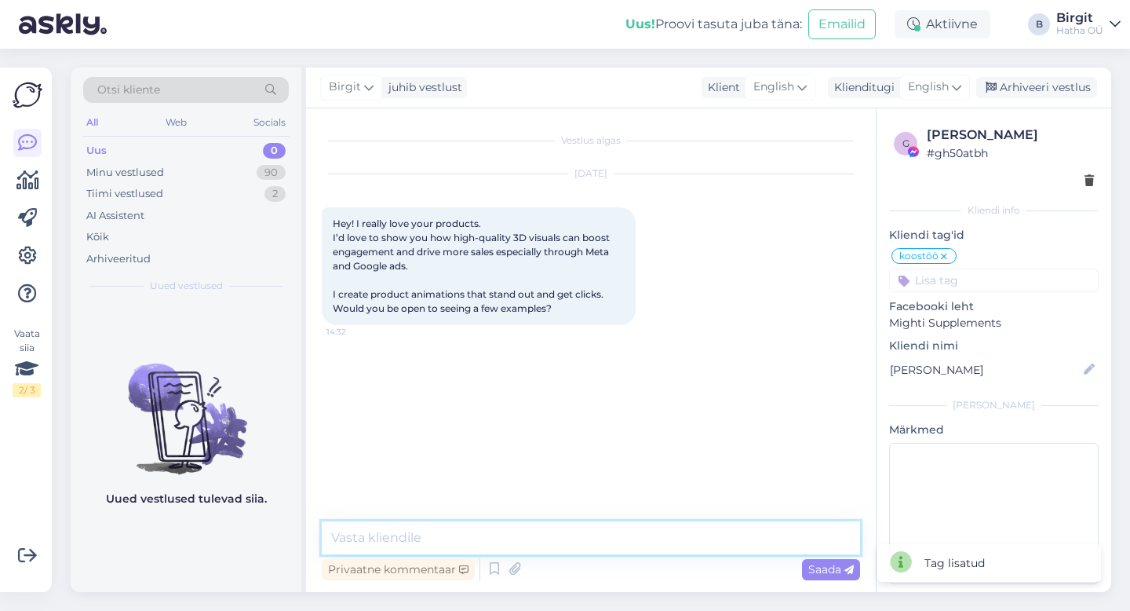
click at [460, 538] on textarea at bounding box center [591, 537] width 538 height 33
paste textarea "Hi Razvan. Thanks for for the kind words about our products! That said, I notic…"
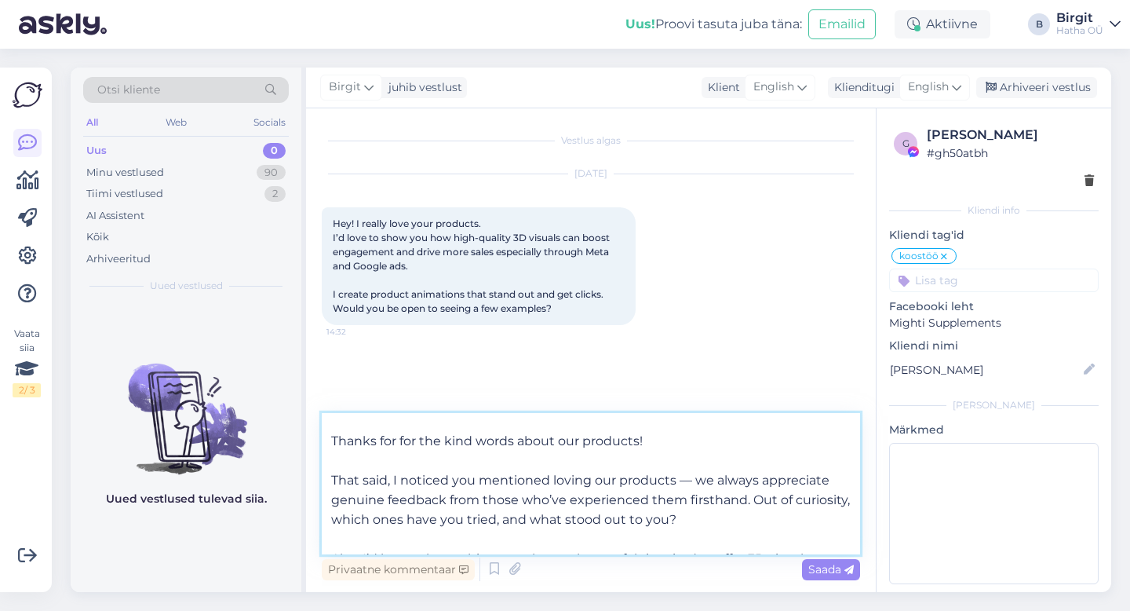
scroll to position [29, 0]
drag, startPoint x: 666, startPoint y: 439, endPoint x: 301, endPoint y: 444, distance: 365.7
click at [301, 444] on div "Otsi kliente All Web Socials Uus 0 Minu vestlused 90 Tiimi vestlused 2 AI Assis…" at bounding box center [591, 329] width 1041 height 524
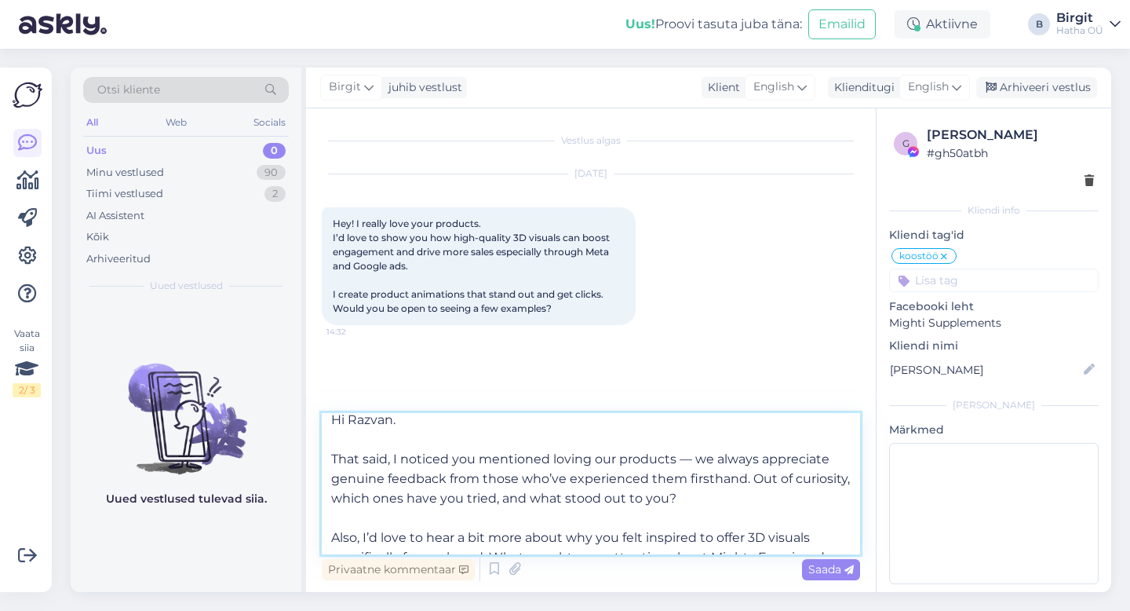
scroll to position [0, 0]
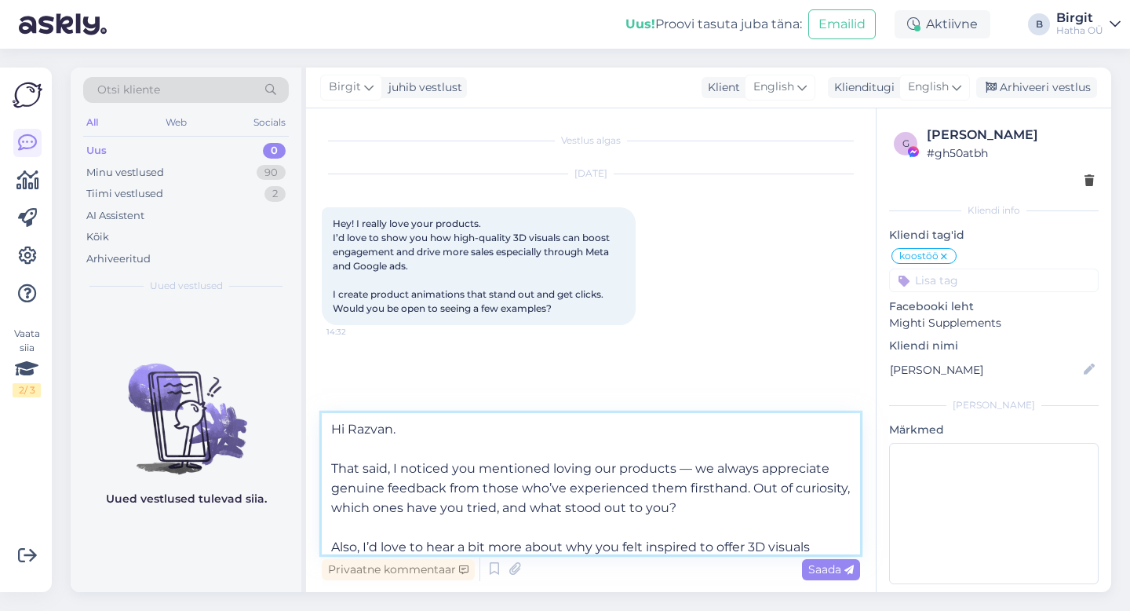
drag, startPoint x: 395, startPoint y: 468, endPoint x: 294, endPoint y: 465, distance: 100.5
click at [294, 465] on div "Otsi kliente All Web Socials Uus 0 Minu vestlused 90 Tiimi vestlused 2 AI Assis…" at bounding box center [591, 329] width 1041 height 524
drag, startPoint x: 774, startPoint y: 471, endPoint x: 519, endPoint y: 469, distance: 255.0
click at [519, 469] on textarea "Hi Razvan. Thank you for the kind words. I noticed you mentioned loving our pro…" at bounding box center [591, 483] width 538 height 141
click at [592, 503] on textarea "Hi Razvan. Thank you for the kind words — we always appreciate genuine feedback…" at bounding box center [591, 483] width 538 height 141
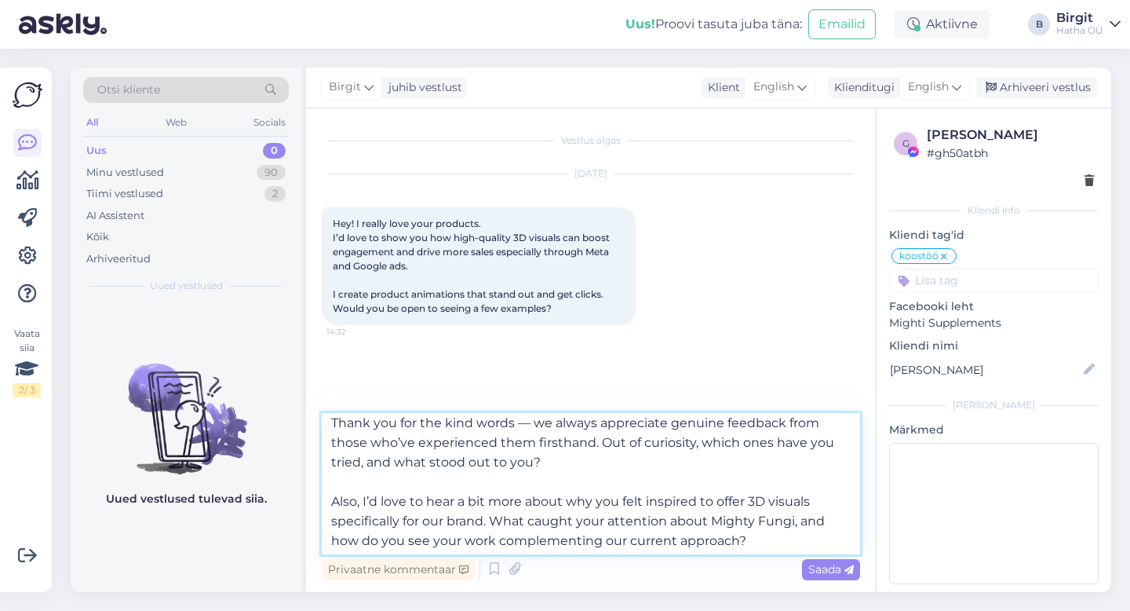
scroll to position [48, 0]
click at [796, 520] on textarea "Hi Razvan. Thank you for the kind words — we always appreciate genuine feedback…" at bounding box center [591, 483] width 538 height 141
click at [735, 533] on textarea "Hi Razvan. Thank you for the kind words — we always appreciate genuine feedback…" at bounding box center [591, 483] width 538 height 141
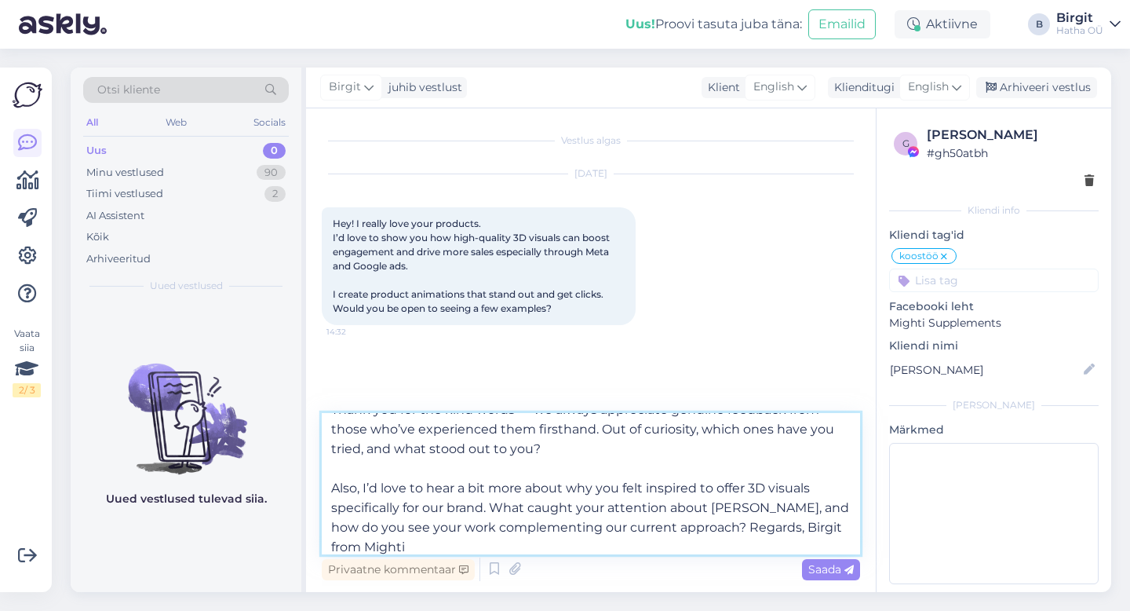
type textarea "Hi Razvan. Thank you for the kind words — we always appreciate genuine feedback…"
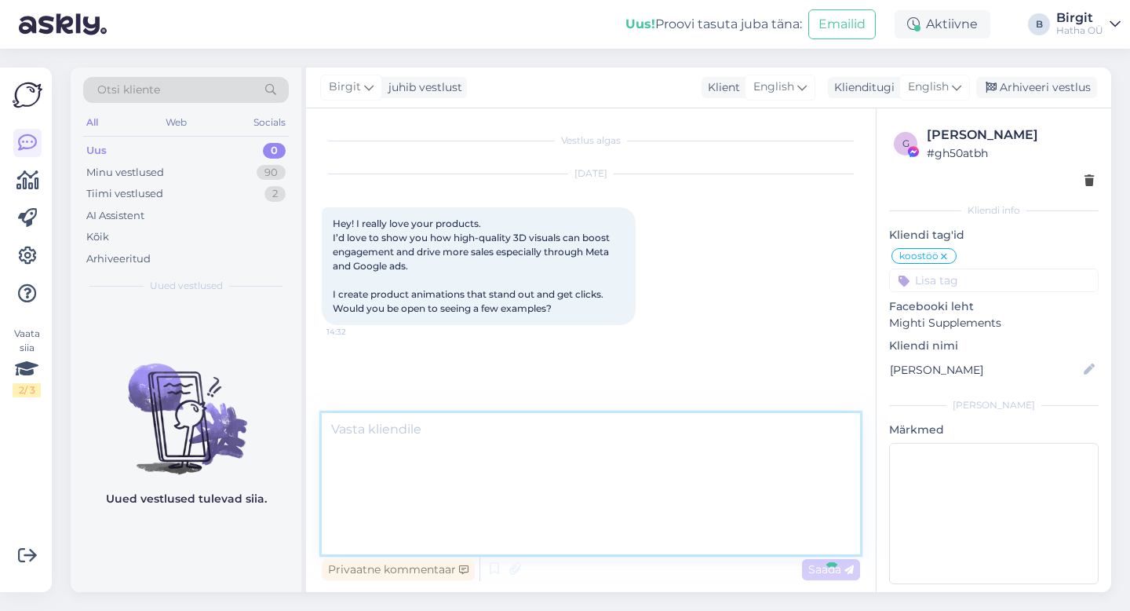
scroll to position [0, 0]
